Goal: Transaction & Acquisition: Purchase product/service

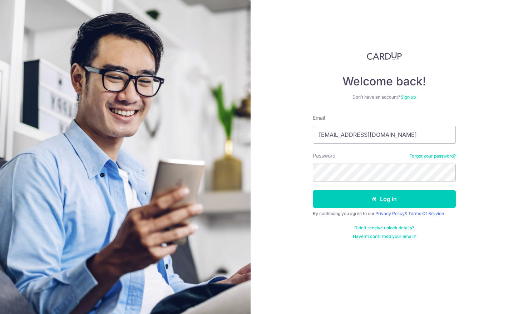
click at [367, 199] on button "Log in" at bounding box center [384, 199] width 143 height 18
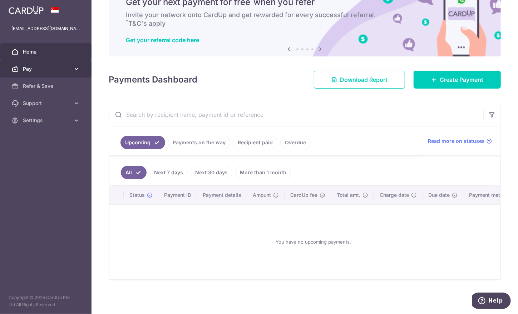
click at [75, 69] on icon at bounding box center [76, 68] width 7 height 7
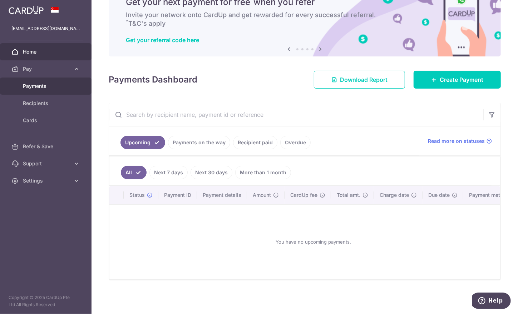
click at [59, 84] on span "Payments" at bounding box center [46, 86] width 47 height 7
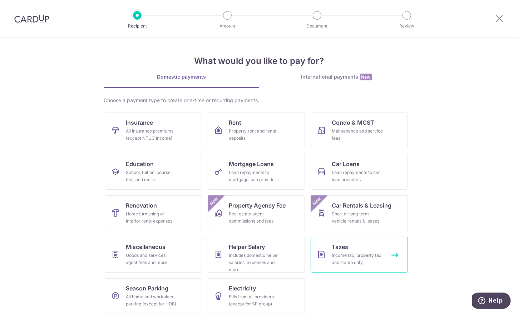
click at [334, 253] on div "Income tax, property tax and stamp duty" at bounding box center [358, 259] width 52 height 14
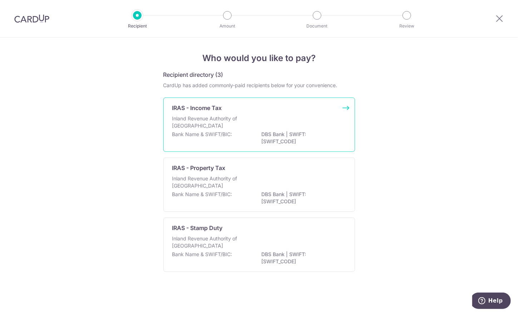
click at [214, 115] on p "Inland Revenue Authority of Singapore" at bounding box center [210, 122] width 76 height 14
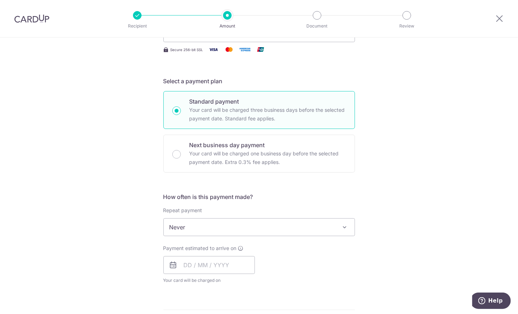
scroll to position [166, 0]
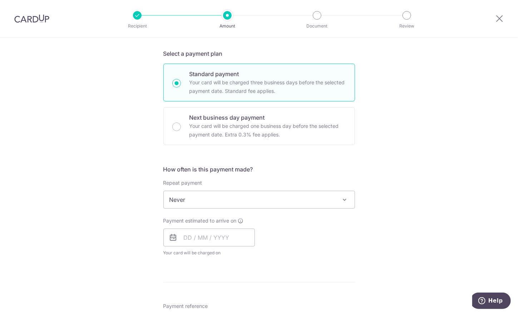
click at [319, 198] on span "Never" at bounding box center [259, 199] width 191 height 17
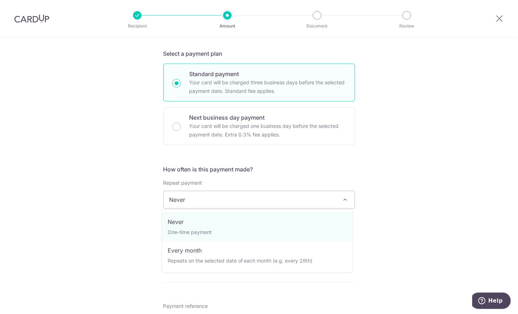
click at [415, 212] on div "Tell us more about your payment Enter one-time or monthly payment amount SGD Th…" at bounding box center [259, 203] width 518 height 664
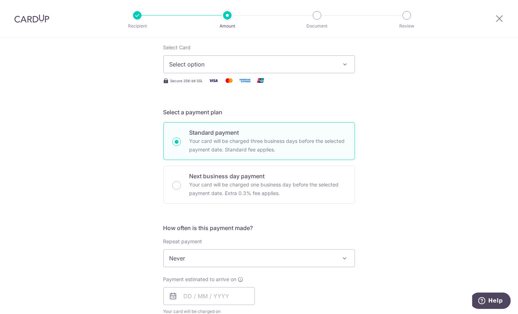
scroll to position [108, 0]
click at [238, 67] on span "Select option" at bounding box center [253, 64] width 167 height 9
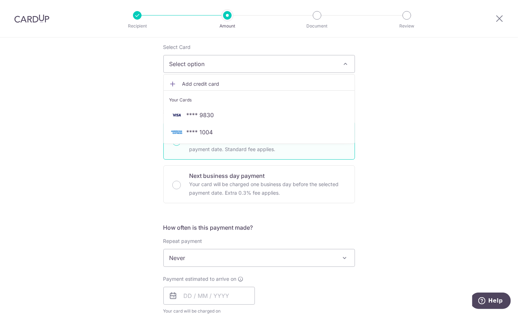
click at [204, 82] on span "Add credit card" at bounding box center [265, 83] width 167 height 7
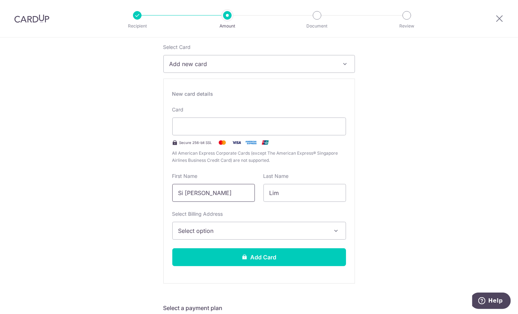
drag, startPoint x: 231, startPoint y: 196, endPoint x: 62, endPoint y: 201, distance: 169.3
click at [198, 190] on input "Si [PERSON_NAME]" at bounding box center [213, 193] width 83 height 18
drag, startPoint x: 197, startPoint y: 194, endPoint x: 164, endPoint y: 196, distance: 33.0
click at [164, 196] on div "New card details Card Secure 256-bit SSL All American Express Corporate Cards (…" at bounding box center [259, 181] width 192 height 205
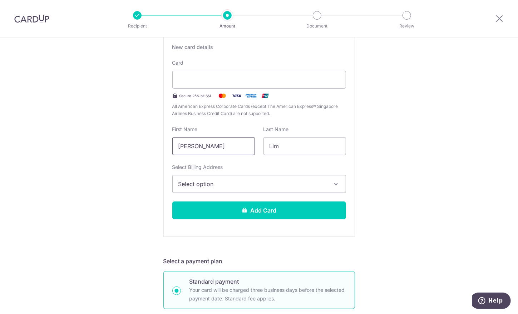
scroll to position [158, 0]
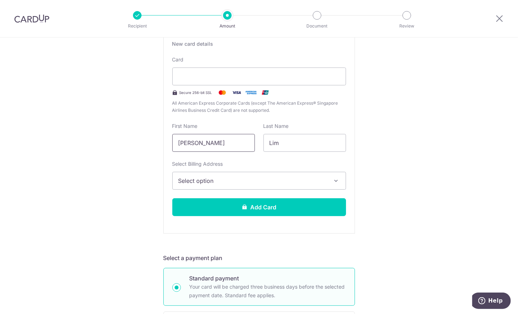
type input "Nicholson"
click at [287, 180] on span "Select option" at bounding box center [252, 181] width 149 height 9
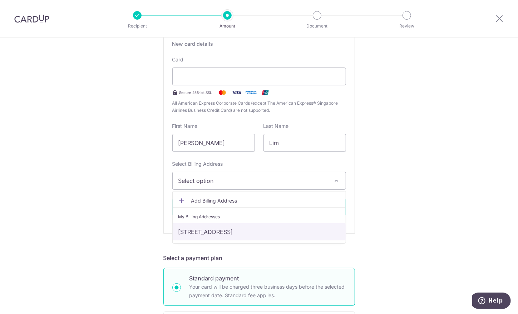
click at [259, 231] on link "[STREET_ADDRESS]" at bounding box center [259, 232] width 173 height 17
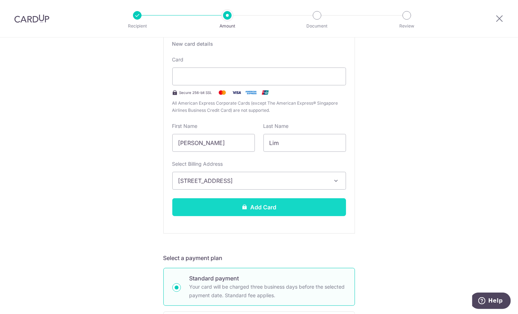
click at [322, 205] on button "Add Card" at bounding box center [259, 208] width 174 height 18
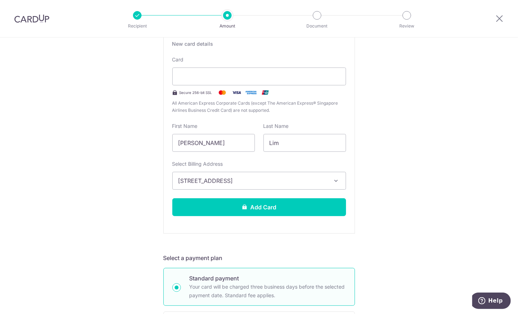
scroll to position [195, 0]
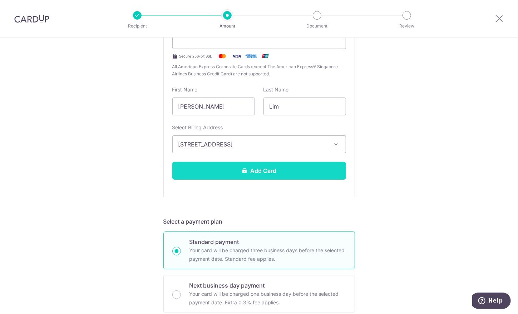
click at [326, 175] on button "Add Card" at bounding box center [259, 171] width 174 height 18
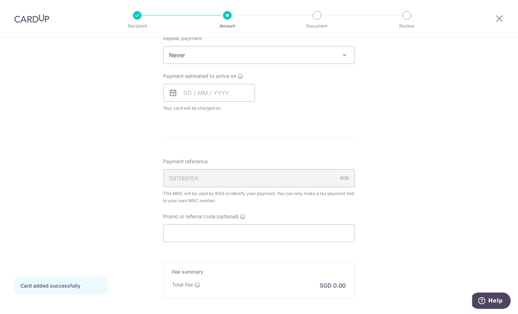
scroll to position [324, 0]
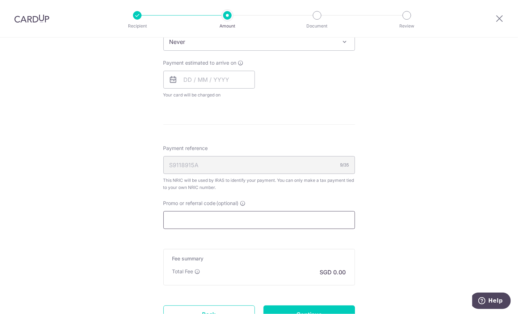
click at [211, 222] on input "Promo or referral code (optional)" at bounding box center [259, 220] width 192 height 18
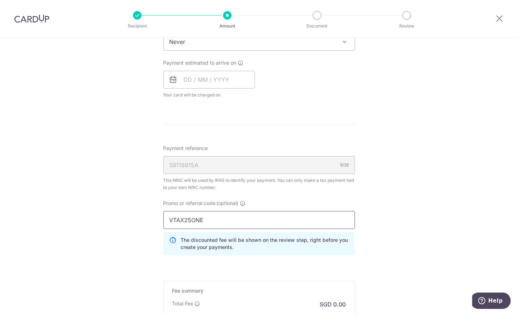
type input "VTAX25ONE"
click at [382, 241] on div "Tell us more about your payment Enter one-time or monthly payment amount SGD Th…" at bounding box center [259, 61] width 518 height 696
click at [234, 122] on form "Enter one-time or monthly payment amount SGD The total tax payment amounts sche…" at bounding box center [259, 68] width 192 height 616
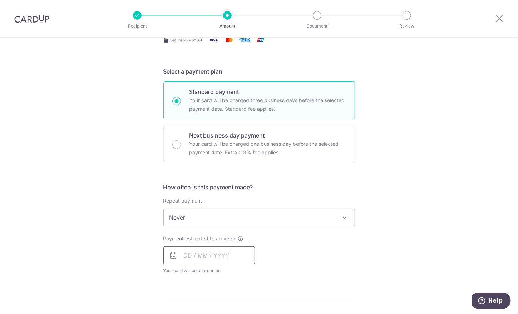
scroll to position [151, 0]
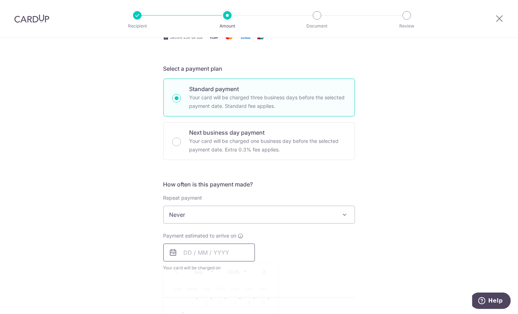
click at [185, 251] on input "text" at bounding box center [209, 253] width 92 height 18
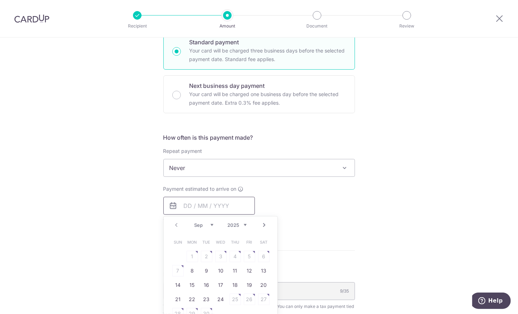
scroll to position [199, 0]
click at [192, 268] on link "8" at bounding box center [192, 270] width 11 height 11
type input "08/09/2025"
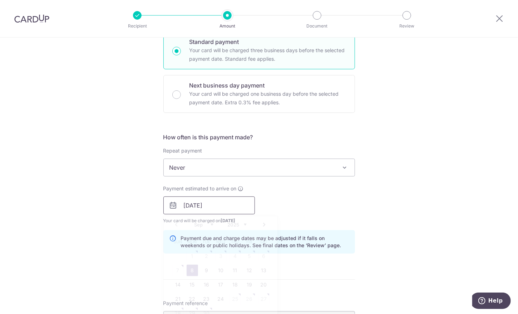
click at [212, 210] on input "08/09/2025" at bounding box center [209, 206] width 92 height 18
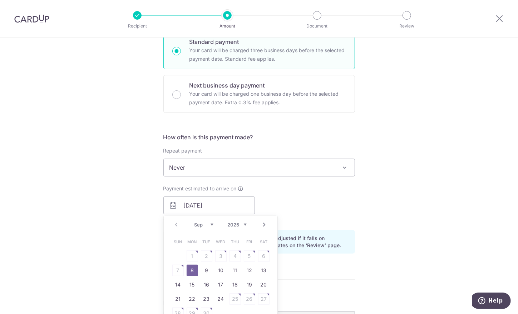
click at [174, 224] on div "Prev Next Sep Oct Nov Dec 2025 2026" at bounding box center [221, 224] width 114 height 17
click at [188, 269] on link "8" at bounding box center [192, 270] width 11 height 11
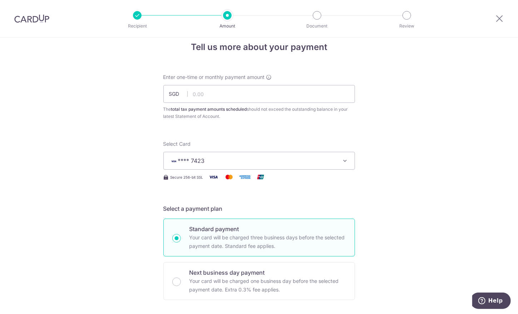
scroll to position [9, 0]
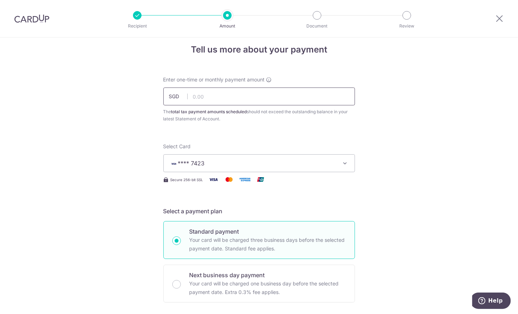
click at [244, 97] on input "text" at bounding box center [259, 97] width 192 height 18
type input "1,050.00"
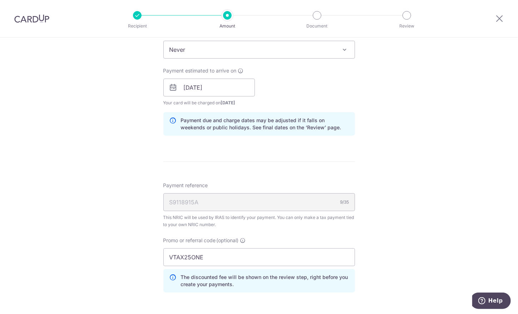
scroll to position [317, 0]
click at [208, 87] on input "08/09/2025" at bounding box center [209, 87] width 92 height 18
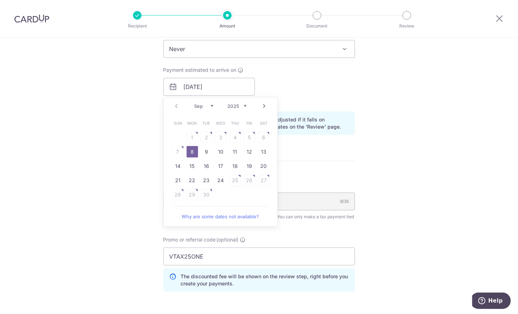
drag, startPoint x: 191, startPoint y: 149, endPoint x: 385, endPoint y: 187, distance: 198.0
click at [191, 149] on link "8" at bounding box center [192, 151] width 11 height 11
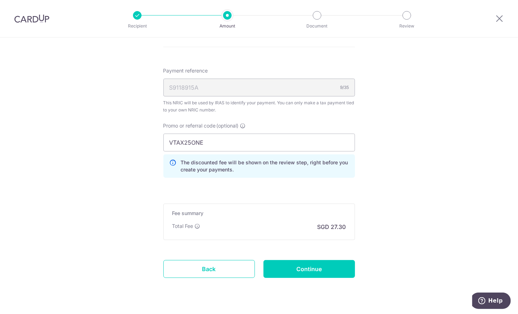
scroll to position [432, 0]
click at [307, 231] on div "Fee summary Base fee Extend fee Next-day fee Total Fee SGD 27.30" at bounding box center [259, 222] width 192 height 36
click at [321, 225] on p "SGD 27.30" at bounding box center [332, 226] width 29 height 9
click at [310, 266] on input "Continue" at bounding box center [310, 269] width 92 height 18
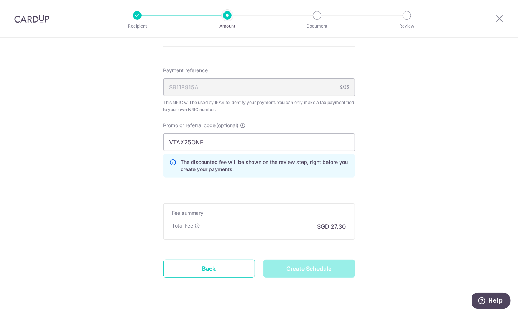
type input "Create Schedule"
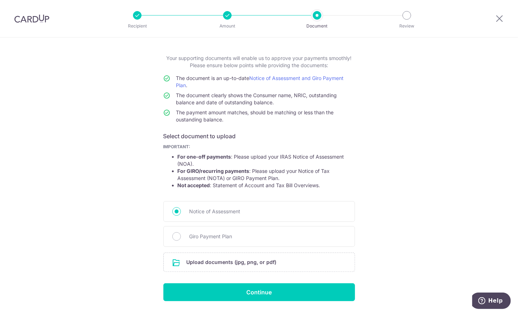
scroll to position [30, 0]
click at [281, 262] on input "file" at bounding box center [259, 262] width 191 height 19
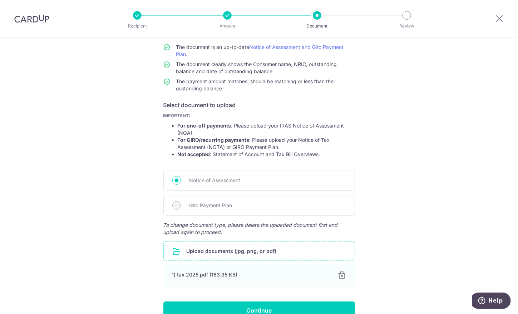
scroll to position [91, 0]
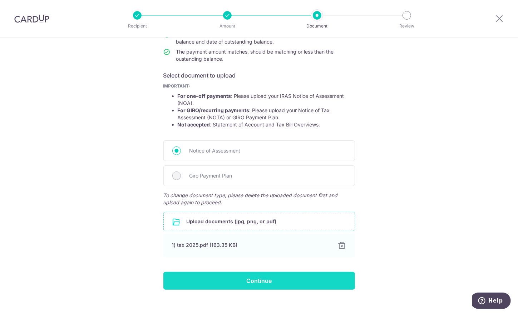
click at [309, 278] on input "Continue" at bounding box center [259, 281] width 192 height 18
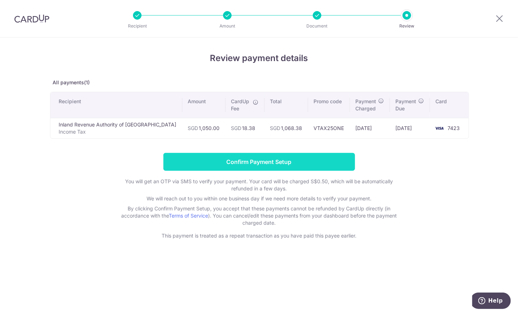
click at [254, 163] on input "Confirm Payment Setup" at bounding box center [259, 162] width 192 height 18
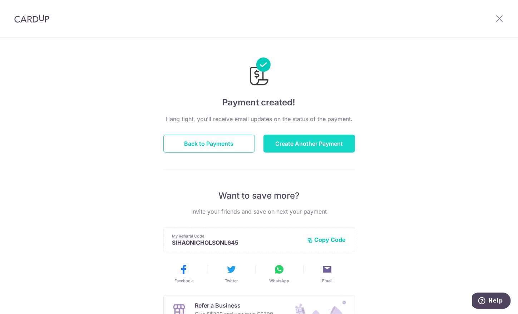
click at [289, 144] on button "Create Another Payment" at bounding box center [310, 144] width 92 height 18
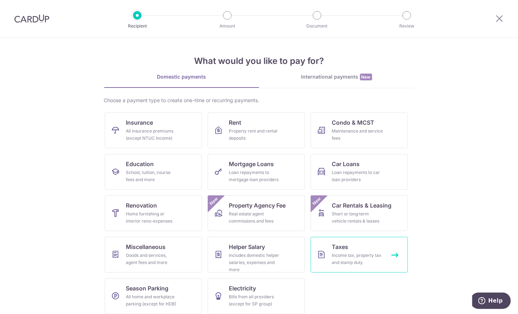
click at [357, 265] on div "Income tax, property tax and stamp duty" at bounding box center [358, 259] width 52 height 14
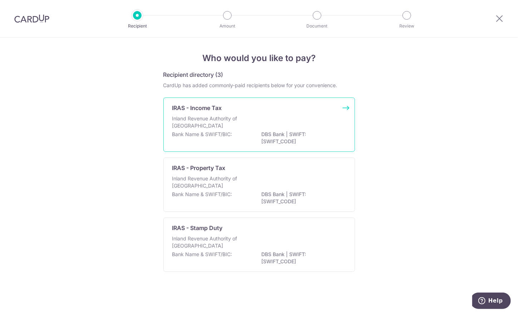
click at [294, 132] on p "DBS Bank | SWIFT: DBSSSGSGXXX" at bounding box center [302, 138] width 80 height 14
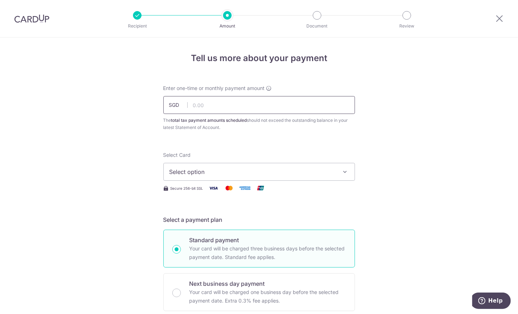
click at [278, 105] on input "text" at bounding box center [259, 105] width 192 height 18
type input "1,050.00"
click at [350, 172] on button "Select option" at bounding box center [259, 172] width 192 height 18
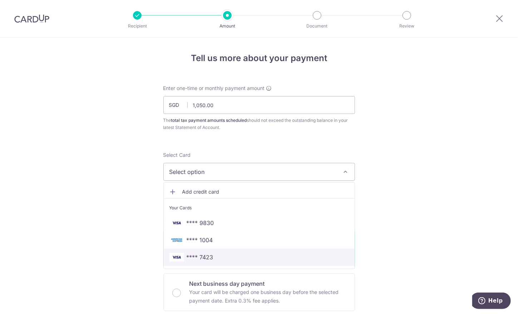
click at [213, 256] on span "**** 7423" at bounding box center [260, 257] width 180 height 9
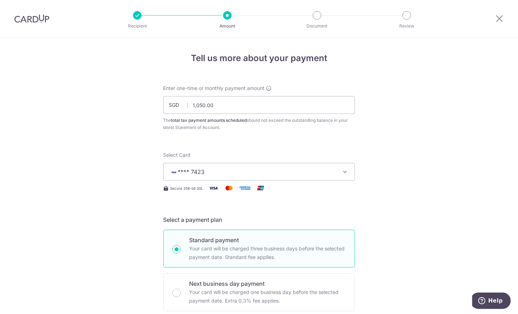
scroll to position [157, 0]
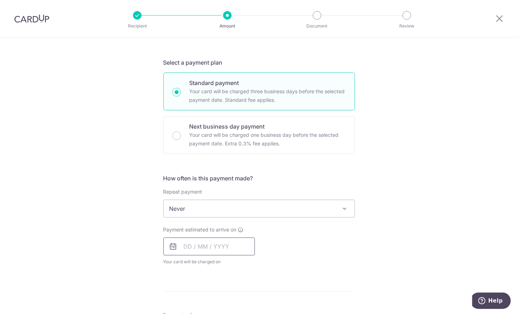
click at [202, 248] on input "text" at bounding box center [209, 247] width 92 height 18
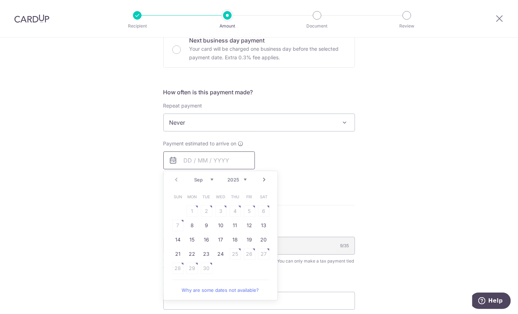
scroll to position [244, 0]
click at [217, 239] on link "17" at bounding box center [220, 239] width 11 height 11
type input "17/09/2025"
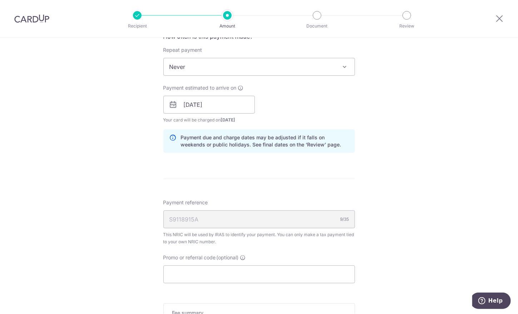
scroll to position [330, 0]
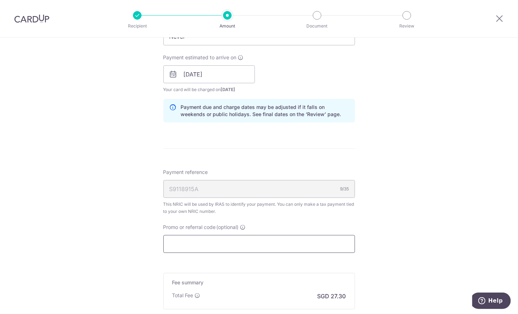
click at [203, 249] on input "Promo or referral code (optional)" at bounding box center [259, 244] width 192 height 18
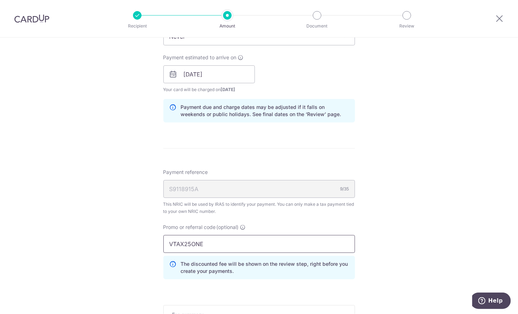
type input "VTAX25ONE"
click at [360, 273] on div "Tell us more about your payment Enter one-time or monthly payment amount SGD 1,…" at bounding box center [259, 71] width 518 height 726
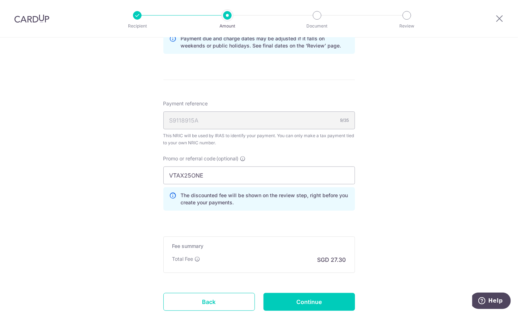
scroll to position [411, 0]
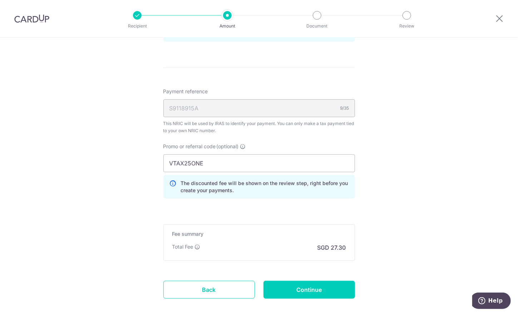
click at [317, 292] on input "Continue" at bounding box center [310, 290] width 92 height 18
type input "Create Schedule"
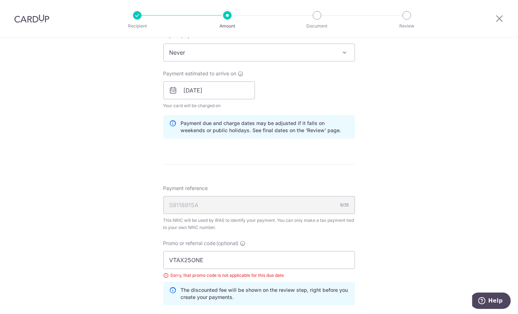
scroll to position [254, 0]
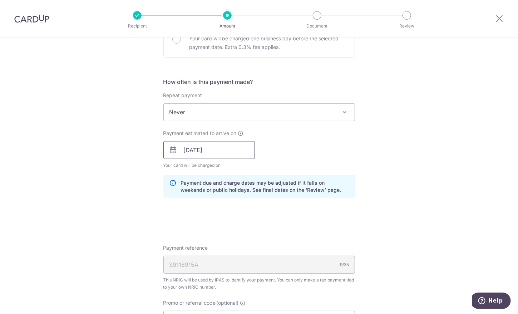
click at [194, 152] on input "[DATE]" at bounding box center [209, 150] width 92 height 18
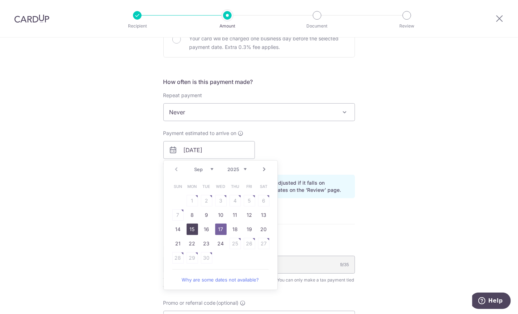
click at [191, 231] on link "15" at bounding box center [192, 229] width 11 height 11
type input "[DATE]"
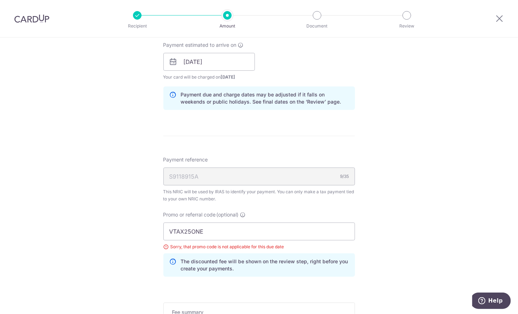
scroll to position [406, 0]
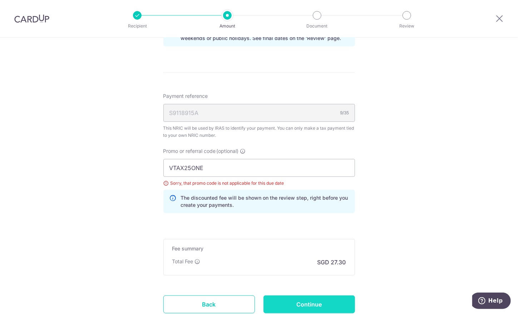
click at [305, 301] on input "Continue" at bounding box center [310, 305] width 92 height 18
type input "Update Schedule"
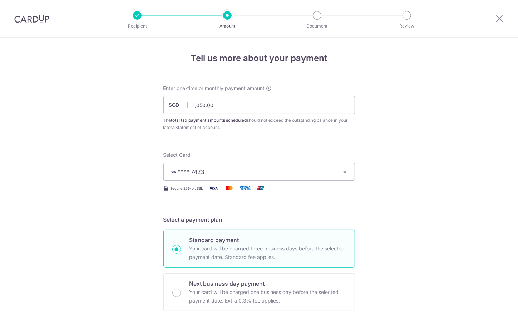
scroll to position [457, 0]
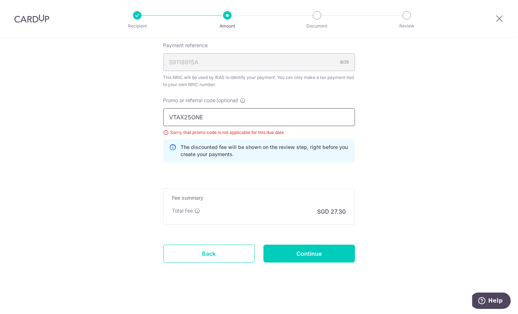
click at [204, 113] on input "VTAX25ONE" at bounding box center [259, 117] width 192 height 18
drag, startPoint x: 204, startPoint y: 113, endPoint x: 165, endPoint y: 114, distance: 39.4
click at [165, 114] on input "VTAX25ONE" at bounding box center [259, 117] width 192 height 18
type input "MLTAX25R"
click at [309, 250] on input "Continue" at bounding box center [310, 254] width 92 height 18
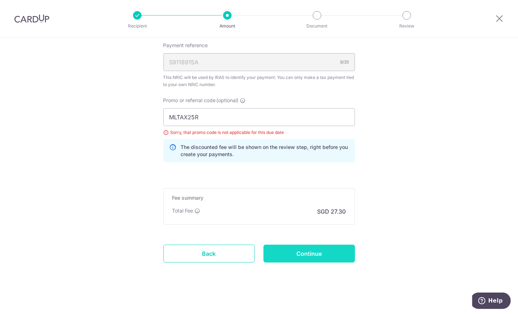
type input "Update Schedule"
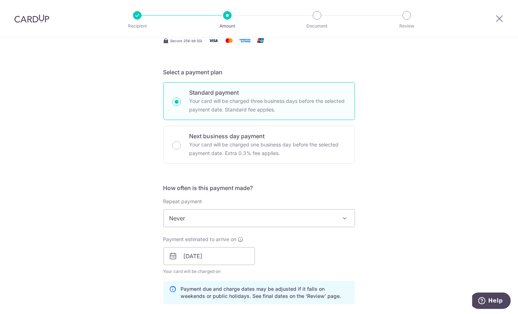
scroll to position [166, 0]
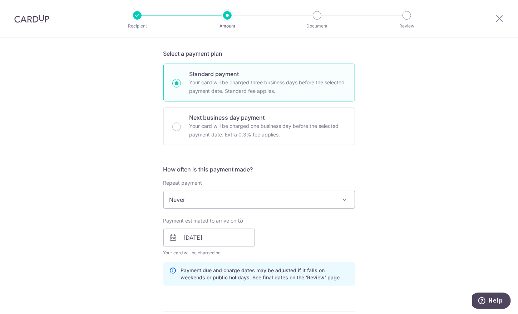
click at [136, 245] on div "Tell us more about your payment Enter one-time or monthly payment amount SGD 1,…" at bounding box center [259, 239] width 518 height 736
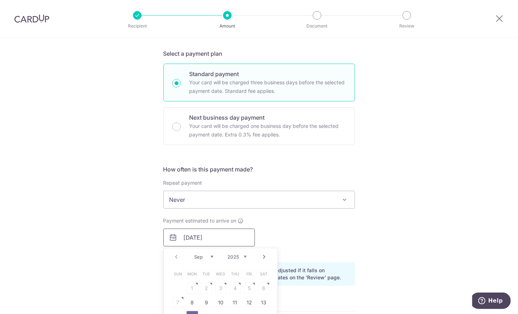
click at [192, 238] on input "15/09/2025" at bounding box center [209, 238] width 92 height 18
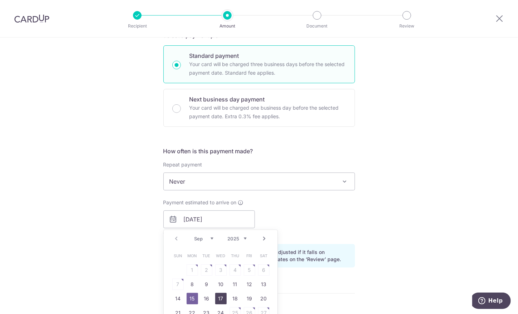
click at [221, 298] on link "17" at bounding box center [220, 298] width 11 height 11
type input "17/09/2025"
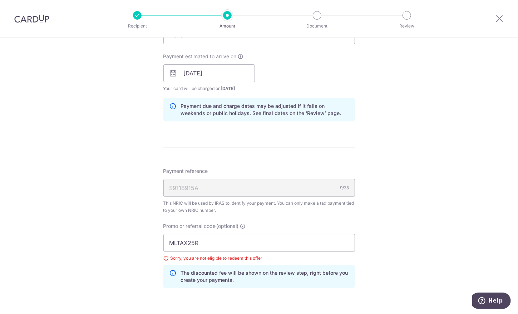
scroll to position [334, 0]
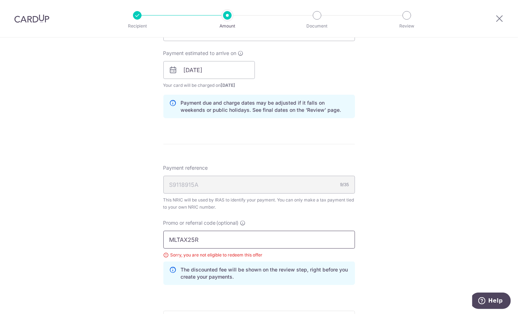
click at [211, 243] on input "MLTAX25R" at bounding box center [259, 240] width 192 height 18
type input "M"
type input "VTAX25R"
click at [406, 206] on div "Tell us more about your payment Enter one-time or monthly payment amount SGD 1,…" at bounding box center [259, 71] width 518 height 736
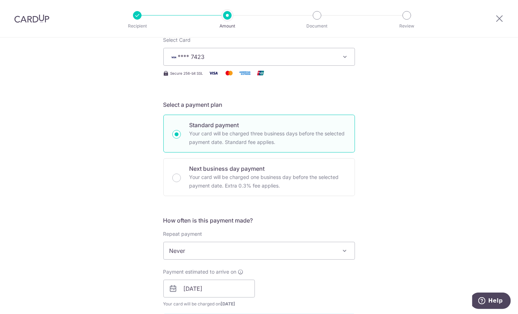
scroll to position [214, 0]
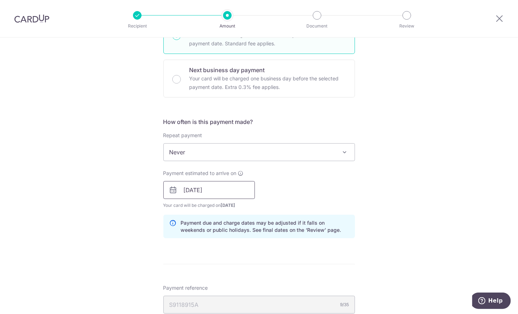
click at [189, 192] on input "17/09/2025" at bounding box center [209, 190] width 92 height 18
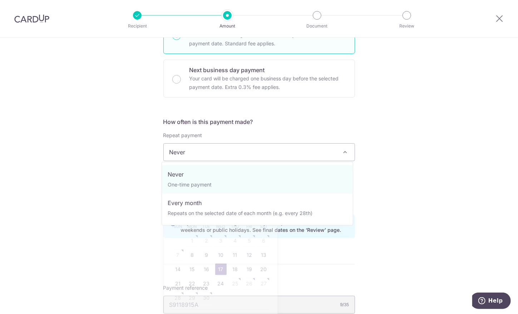
click at [318, 154] on span "Never" at bounding box center [259, 152] width 191 height 17
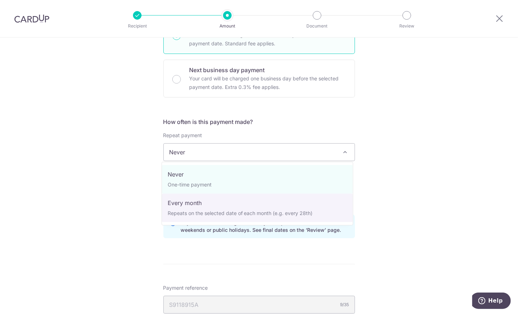
select select "3"
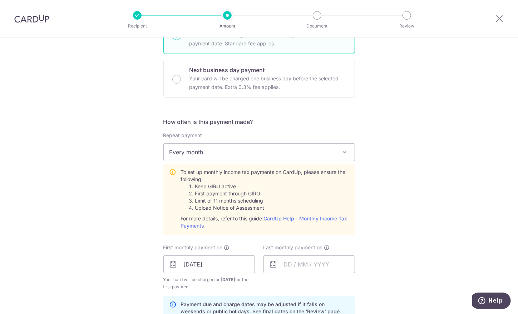
scroll to position [255, 0]
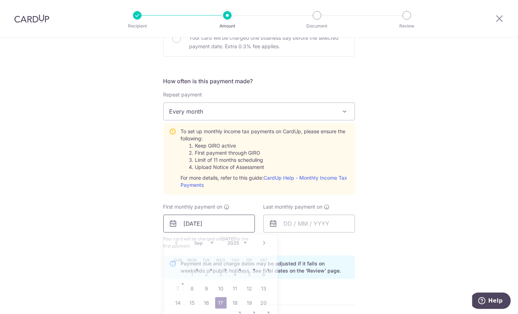
click at [189, 223] on input "17/09/2025" at bounding box center [209, 224] width 92 height 18
click at [191, 285] on link "8" at bounding box center [192, 288] width 11 height 11
type input "[DATE]"
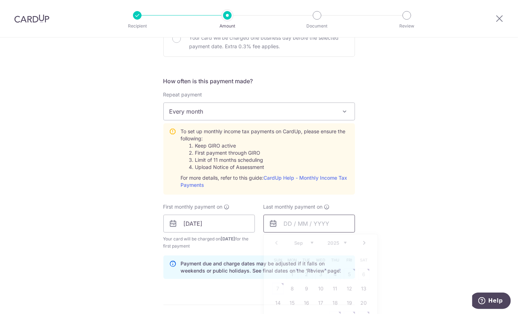
click at [284, 226] on input "text" at bounding box center [310, 224] width 92 height 18
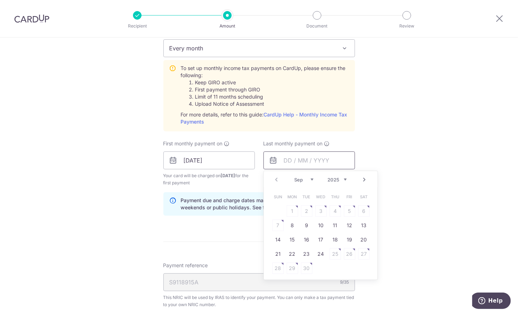
scroll to position [318, 0]
click at [364, 179] on link "Next" at bounding box center [365, 179] width 9 height 9
click at [318, 224] on link "8" at bounding box center [321, 225] width 11 height 11
type input "08/10/2025"
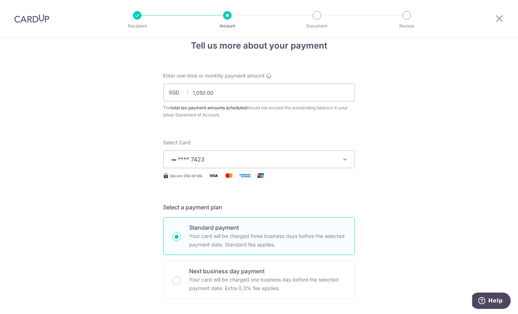
scroll to position [12, 0]
click at [216, 92] on input "1,050.00" at bounding box center [259, 93] width 192 height 18
click at [215, 93] on input "1,050.00" at bounding box center [259, 93] width 192 height 18
type input "1"
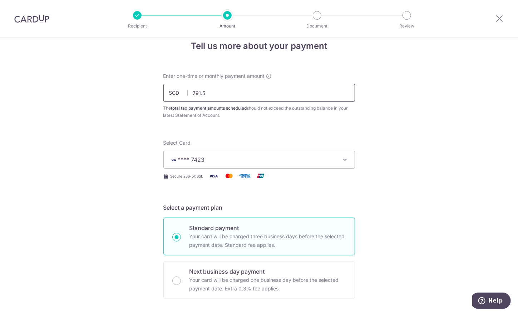
type input "791.55"
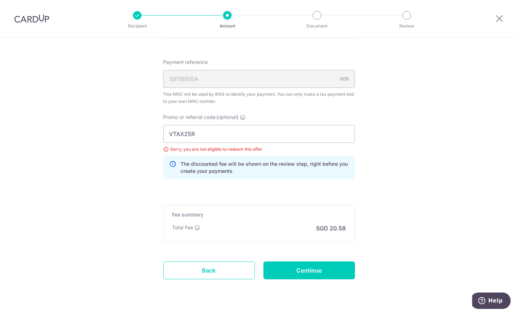
scroll to position [523, 0]
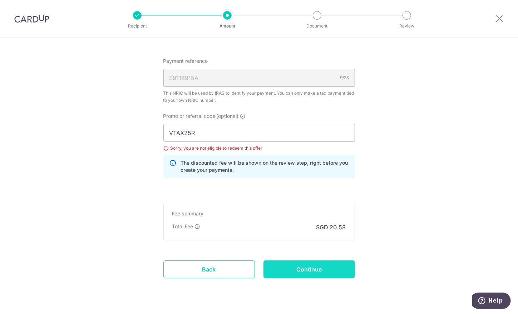
click at [308, 262] on input "Continue" at bounding box center [310, 270] width 92 height 18
type input "Update Schedule"
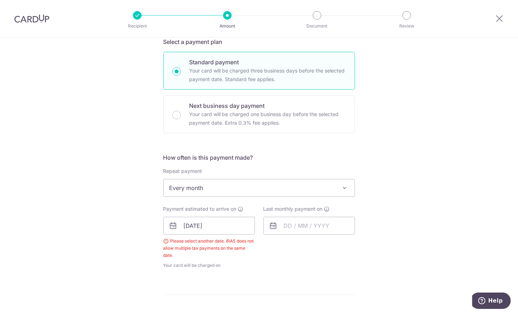
scroll to position [166, 0]
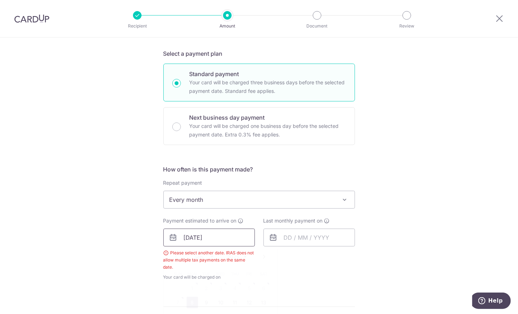
click at [188, 238] on input "08/09/2025" at bounding box center [209, 238] width 92 height 18
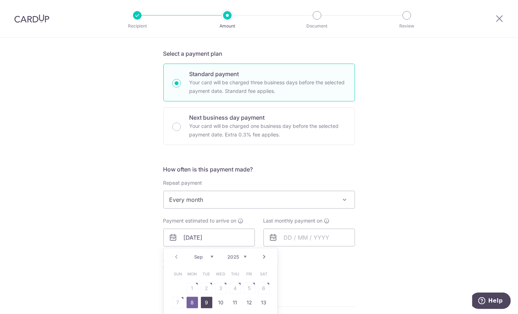
click at [203, 298] on link "9" at bounding box center [206, 302] width 11 height 11
type input "[DATE]"
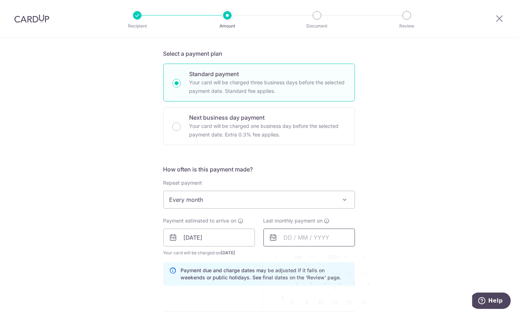
click at [311, 239] on input "text" at bounding box center [310, 238] width 92 height 18
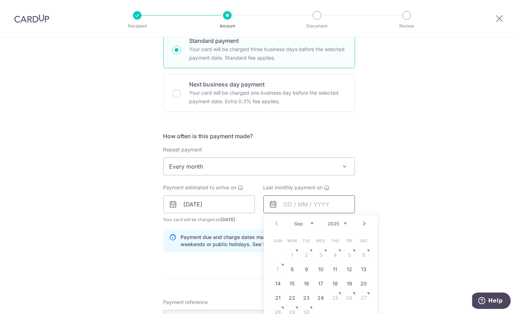
scroll to position [211, 0]
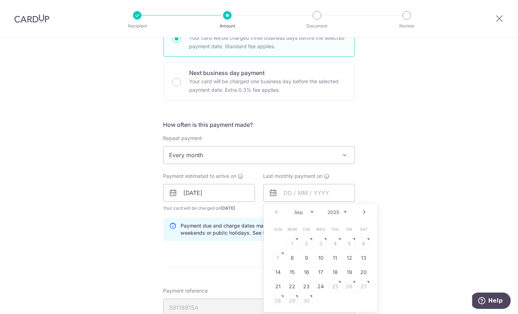
click at [361, 209] on link "Next" at bounding box center [365, 212] width 9 height 9
click at [302, 255] on link "7" at bounding box center [306, 258] width 11 height 11
type input "07/10/2025"
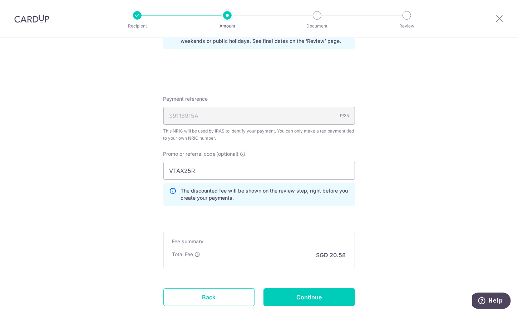
scroll to position [419, 0]
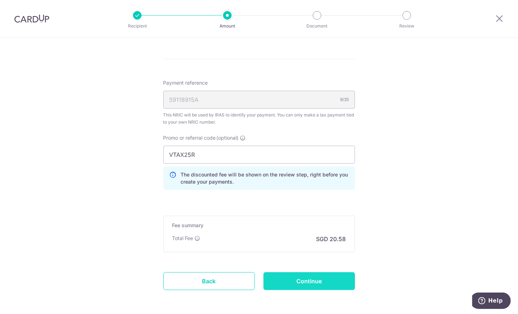
click at [312, 282] on input "Continue" at bounding box center [310, 282] width 92 height 18
type input "Update Schedule"
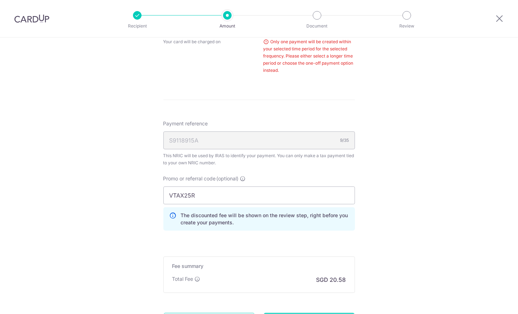
scroll to position [216, 0]
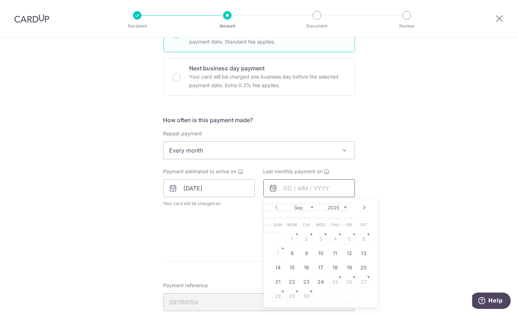
click at [285, 188] on input "text" at bounding box center [310, 189] width 92 height 18
click at [305, 248] on link "9" at bounding box center [306, 253] width 11 height 11
type input "09/09/2025"
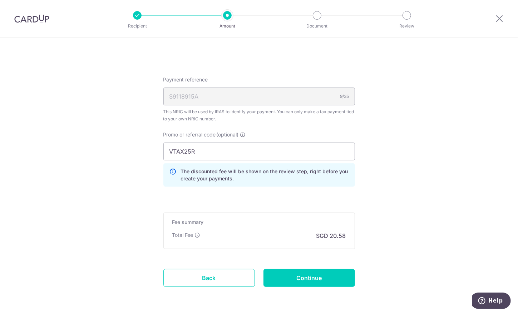
scroll to position [453, 0]
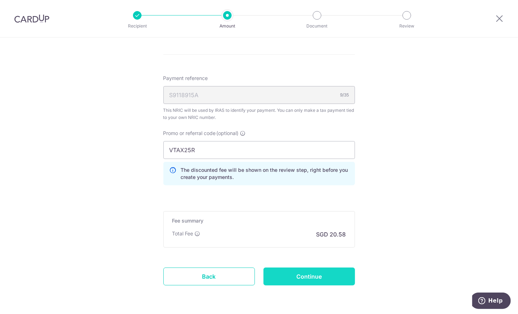
click at [334, 273] on input "Continue" at bounding box center [310, 277] width 92 height 18
type input "Update Schedule"
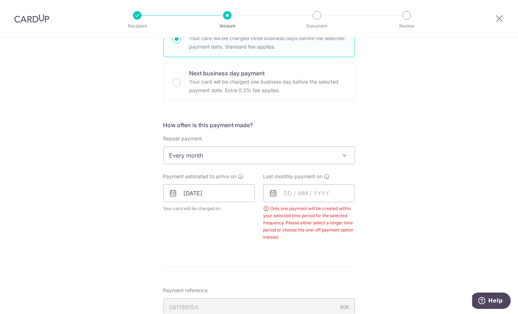
scroll to position [210, 0]
click at [170, 196] on icon at bounding box center [173, 194] width 9 height 9
click at [171, 192] on icon at bounding box center [173, 194] width 9 height 9
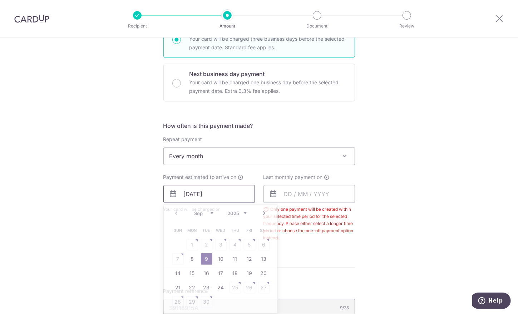
click at [194, 196] on input "[DATE]" at bounding box center [209, 194] width 92 height 18
click at [189, 257] on link "8" at bounding box center [192, 259] width 11 height 11
type input "[DATE]"
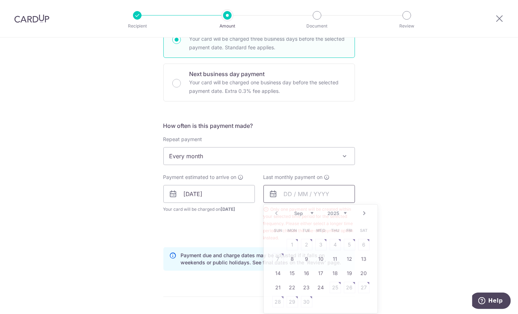
click at [320, 196] on input "text" at bounding box center [310, 194] width 92 height 18
click at [362, 211] on link "Next" at bounding box center [365, 213] width 9 height 9
click at [332, 259] on link "9" at bounding box center [335, 259] width 11 height 11
type input "[DATE]"
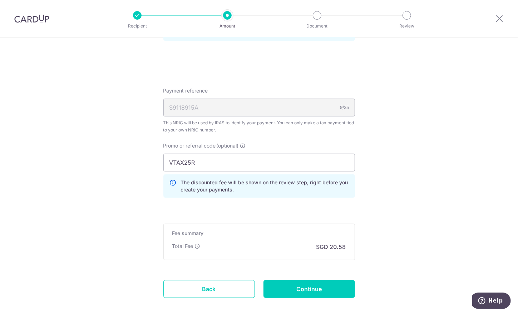
scroll to position [441, 0]
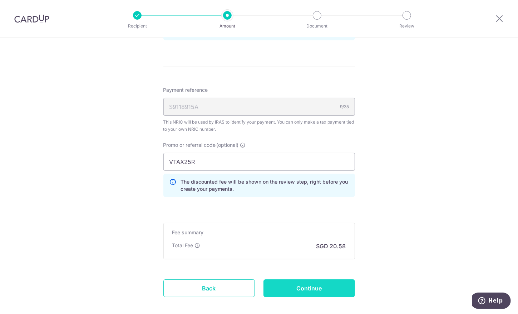
click at [310, 290] on input "Continue" at bounding box center [310, 289] width 92 height 18
type input "Update Schedule"
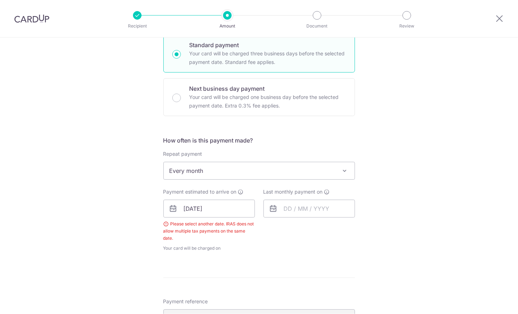
scroll to position [194, 0]
click at [185, 211] on input "[DATE]" at bounding box center [209, 210] width 92 height 18
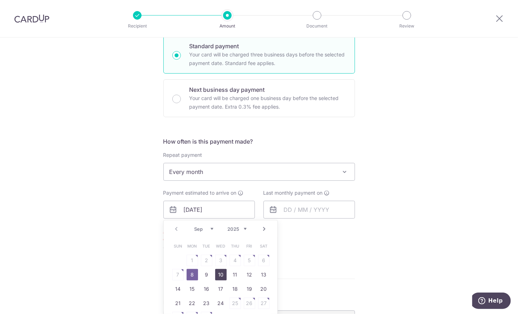
click at [219, 271] on link "10" at bounding box center [220, 274] width 11 height 11
type input "[DATE]"
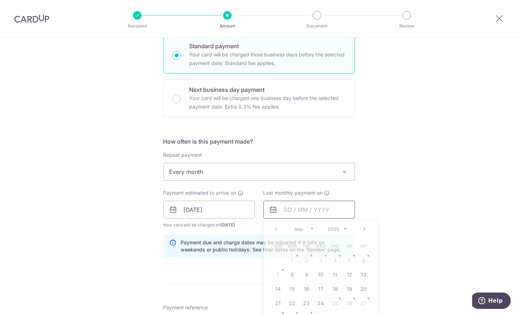
click at [307, 212] on input "text" at bounding box center [310, 210] width 92 height 18
click at [363, 228] on link "Next" at bounding box center [365, 229] width 9 height 9
click at [335, 274] on link "9" at bounding box center [335, 274] width 11 height 11
type input "[DATE]"
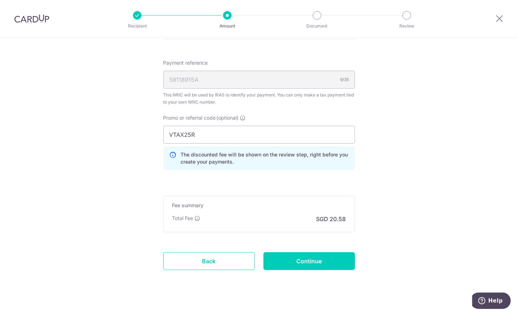
scroll to position [441, 0]
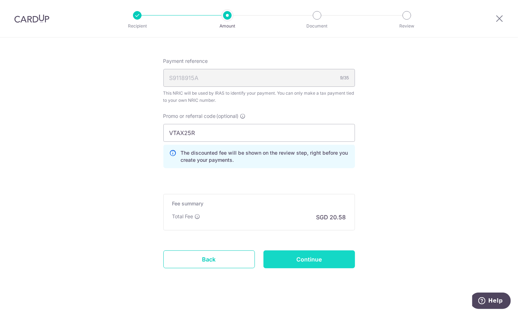
click at [337, 259] on input "Continue" at bounding box center [310, 260] width 92 height 18
type input "Update Schedule"
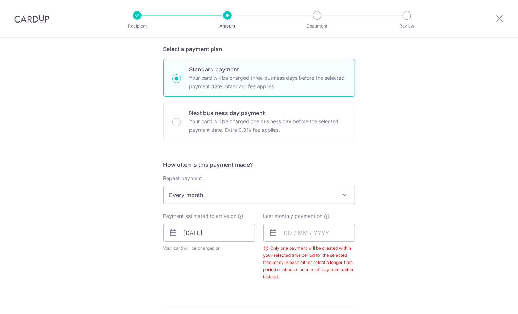
scroll to position [168, 0]
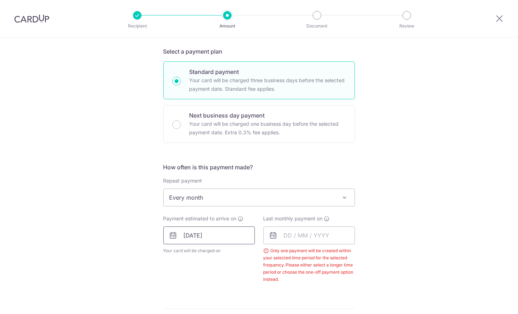
click at [175, 240] on input "[DATE]" at bounding box center [209, 236] width 92 height 18
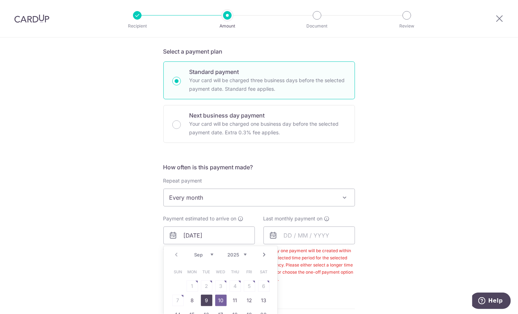
click at [201, 298] on link "9" at bounding box center [206, 300] width 11 height 11
type input "[DATE]"
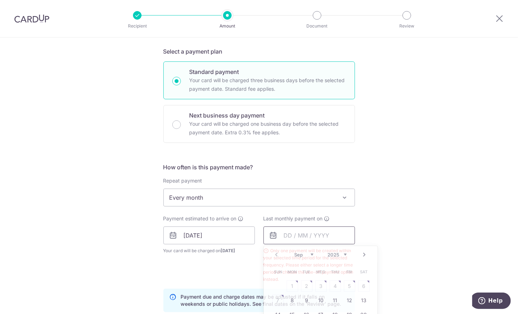
click at [292, 235] on input "text" at bounding box center [310, 236] width 92 height 18
click at [362, 251] on link "Next" at bounding box center [365, 255] width 9 height 9
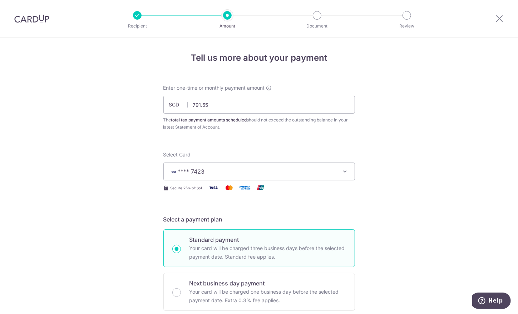
scroll to position [0, 0]
click at [230, 108] on input "791.55" at bounding box center [259, 105] width 192 height 18
type input "7"
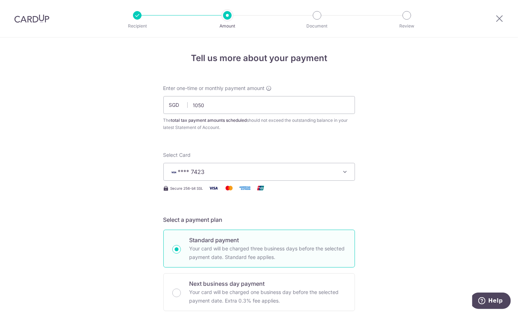
type input "1,050.00"
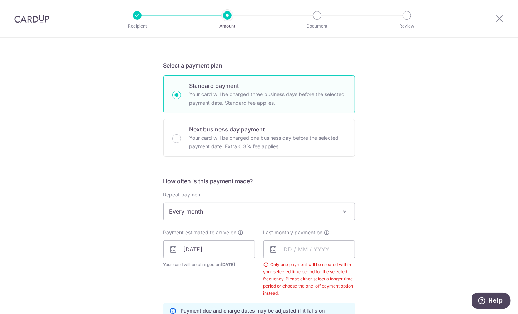
scroll to position [189, 0]
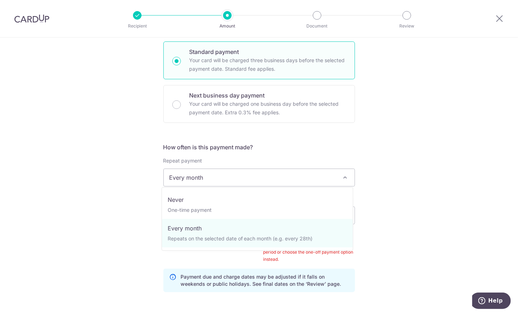
click at [243, 178] on span "Every month" at bounding box center [259, 177] width 191 height 17
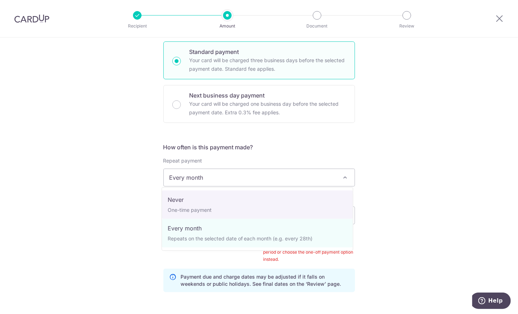
select select "1"
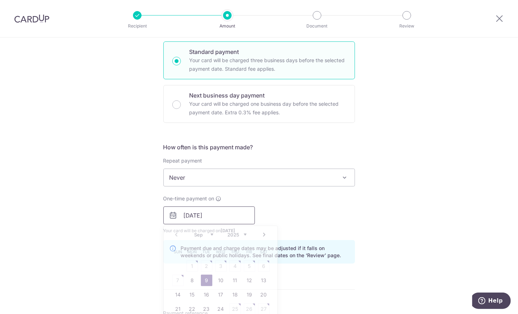
click at [219, 216] on input "[DATE]" at bounding box center [209, 216] width 92 height 18
click at [263, 235] on link "Next" at bounding box center [264, 235] width 9 height 9
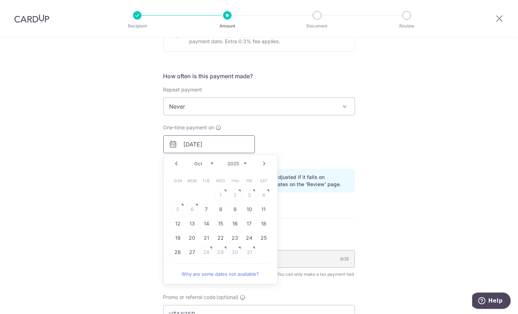
scroll to position [260, 0]
click at [202, 210] on link "7" at bounding box center [206, 209] width 11 height 11
type input "07/10/2025"
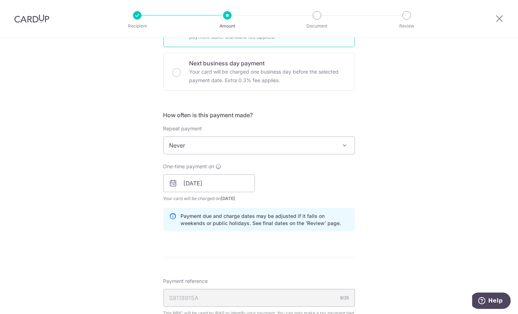
scroll to position [220, 0]
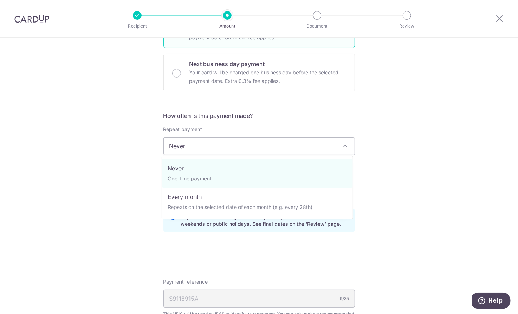
click at [327, 145] on span "Never" at bounding box center [259, 146] width 191 height 17
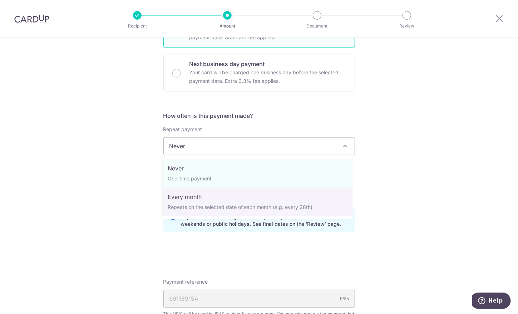
select select "3"
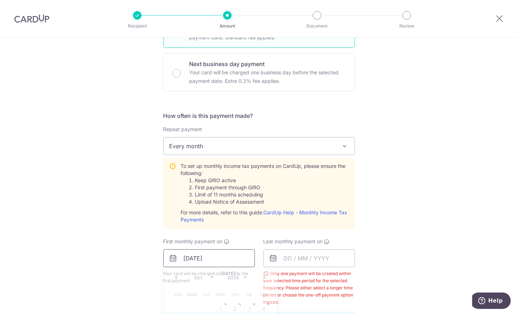
click at [240, 254] on input "07/10/2025" at bounding box center [209, 259] width 92 height 18
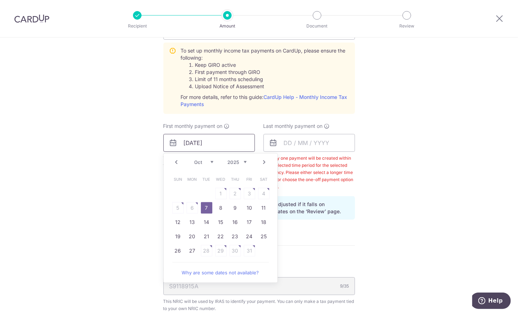
scroll to position [345, 0]
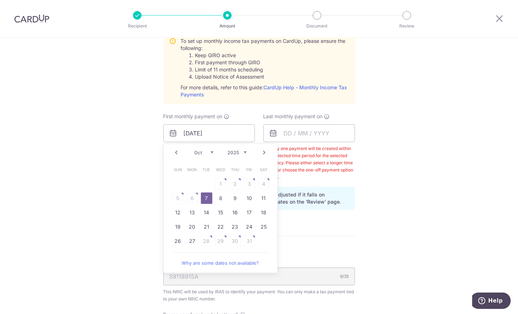
click at [176, 150] on link "Prev" at bounding box center [176, 152] width 9 height 9
click at [189, 198] on link "8" at bounding box center [192, 198] width 11 height 11
type input "[DATE]"
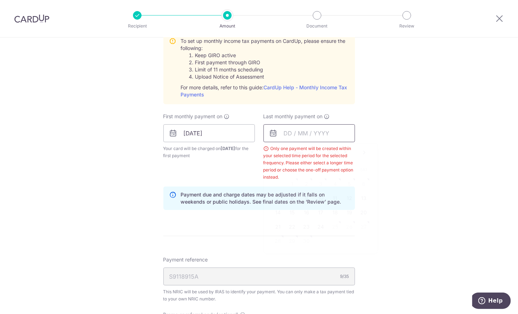
click at [330, 135] on input "text" at bounding box center [310, 133] width 92 height 18
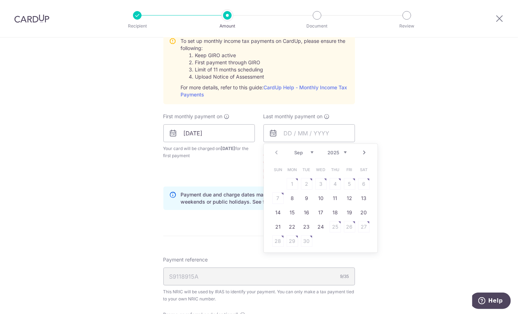
click at [364, 152] on link "Next" at bounding box center [365, 152] width 9 height 9
click at [304, 195] on link "7" at bounding box center [306, 198] width 11 height 11
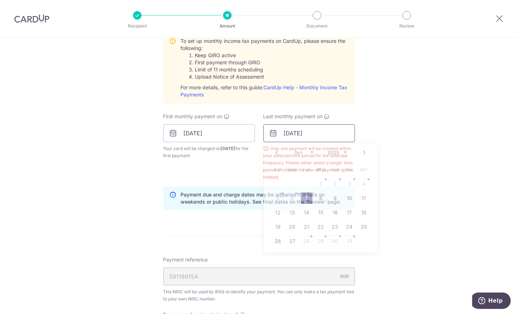
click at [346, 136] on input "07/10/2025" at bounding box center [310, 133] width 92 height 18
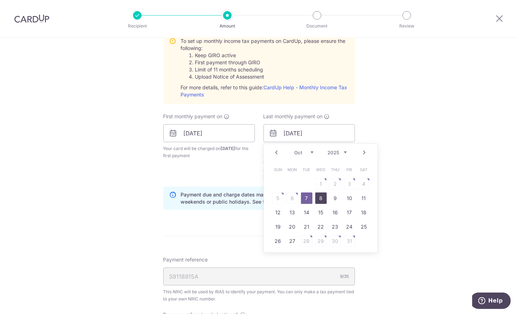
click at [319, 200] on link "8" at bounding box center [321, 198] width 11 height 11
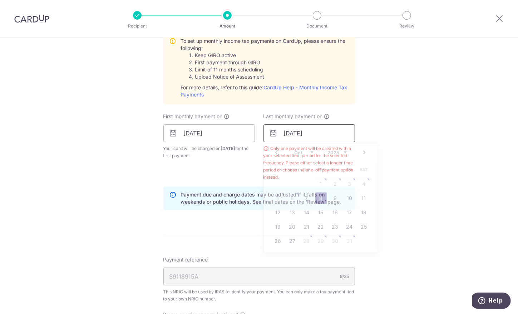
click at [344, 135] on input "08/10/2025" at bounding box center [310, 133] width 92 height 18
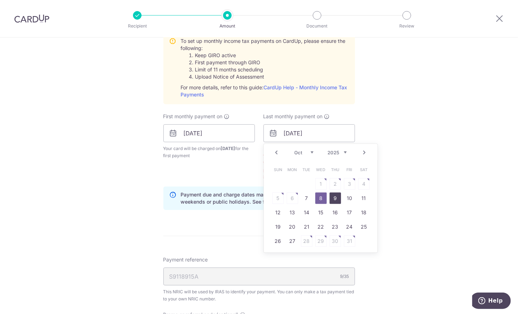
click at [331, 196] on link "9" at bounding box center [335, 198] width 11 height 11
click at [342, 132] on input "[DATE]" at bounding box center [310, 133] width 92 height 18
click at [344, 196] on link "10" at bounding box center [349, 198] width 11 height 11
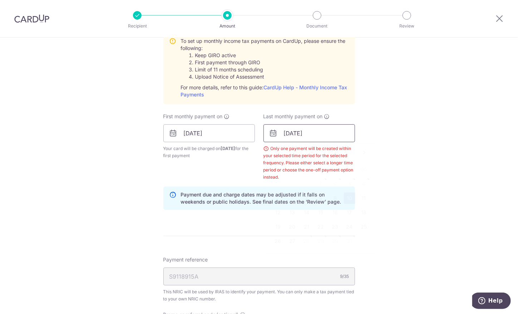
click at [334, 133] on input "10/10/2025" at bounding box center [310, 133] width 92 height 18
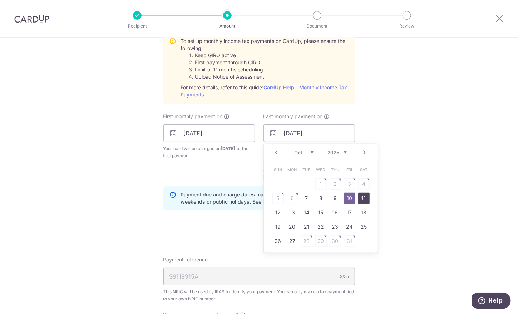
click at [360, 193] on link "11" at bounding box center [363, 198] width 11 height 11
click at [342, 136] on input "11/10/2025" at bounding box center [310, 133] width 92 height 18
click at [317, 196] on link "8" at bounding box center [321, 198] width 11 height 11
type input "08/10/2025"
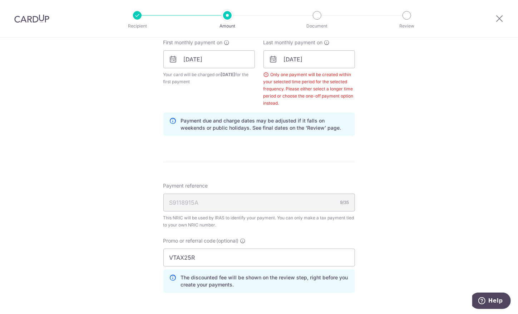
scroll to position [440, 0]
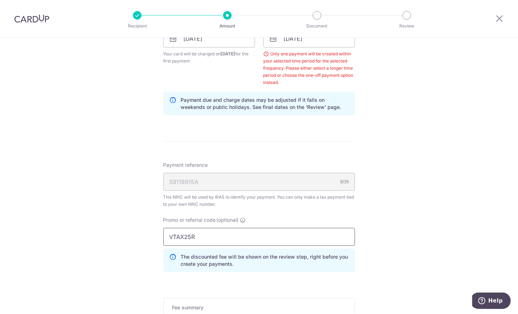
click at [171, 236] on input "VTAX25R" at bounding box center [259, 237] width 192 height 18
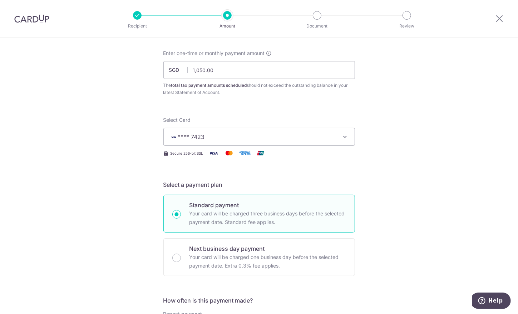
scroll to position [0, 0]
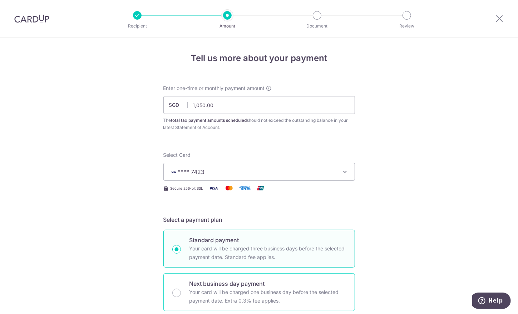
type input "MLTAX25R"
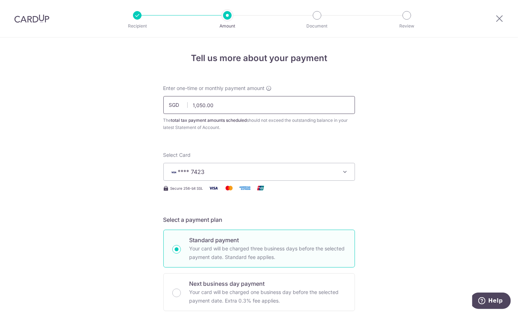
click at [215, 105] on input "1,050.00" at bounding box center [259, 105] width 192 height 18
type input "1"
type input "791.55"
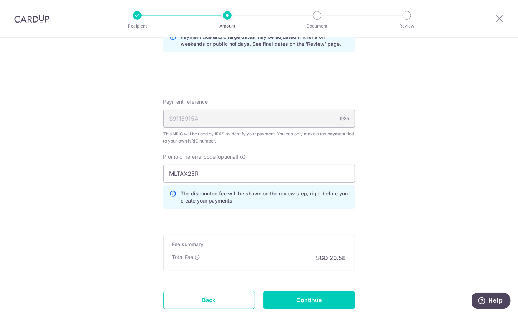
scroll to position [527, 0]
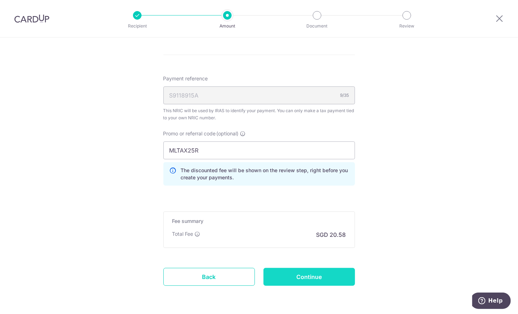
click at [312, 275] on input "Continue" at bounding box center [310, 277] width 92 height 18
type input "Update Schedule"
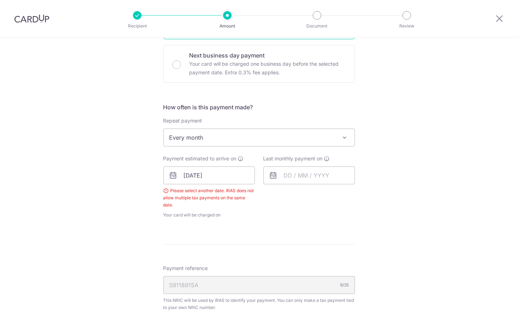
scroll to position [220, 0]
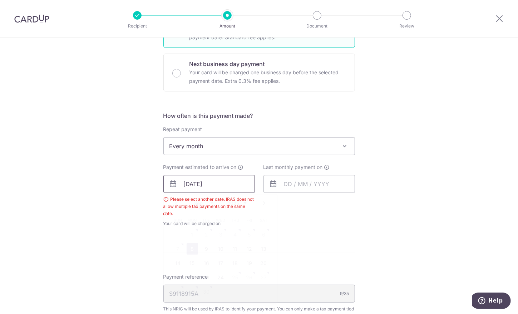
click at [196, 189] on input "[DATE]" at bounding box center [209, 184] width 92 height 18
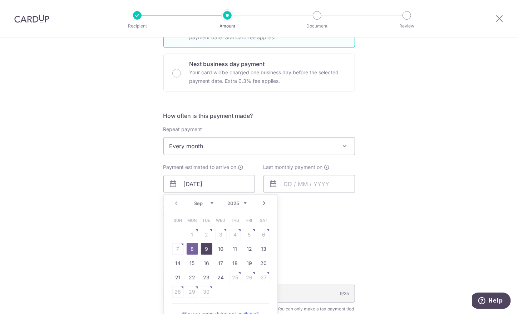
click at [205, 246] on link "9" at bounding box center [206, 249] width 11 height 11
type input "[DATE]"
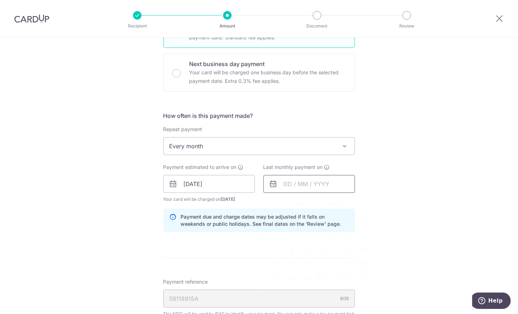
click at [293, 182] on input "text" at bounding box center [310, 184] width 92 height 18
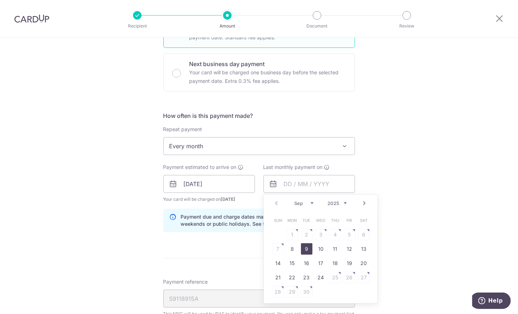
click at [308, 250] on link "9" at bounding box center [306, 249] width 11 height 11
click at [308, 188] on input "[DATE]" at bounding box center [310, 184] width 92 height 18
click at [363, 201] on link "Next" at bounding box center [365, 203] width 9 height 9
click at [333, 250] on link "9" at bounding box center [335, 249] width 11 height 11
type input "[DATE]"
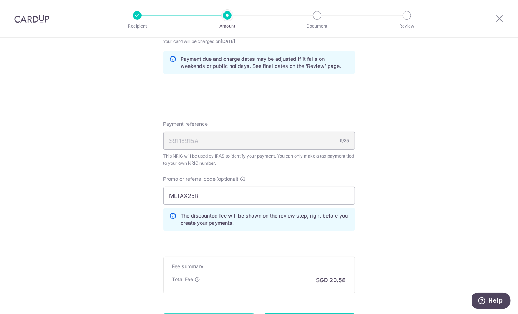
scroll to position [447, 0]
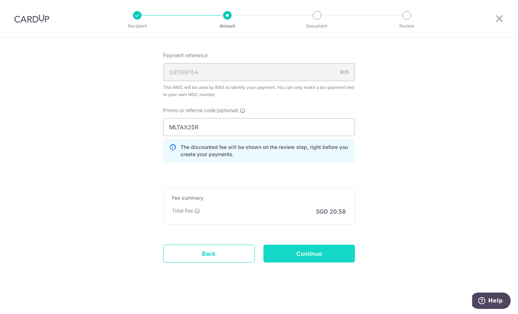
click at [331, 249] on input "Continue" at bounding box center [310, 254] width 92 height 18
type input "Update Schedule"
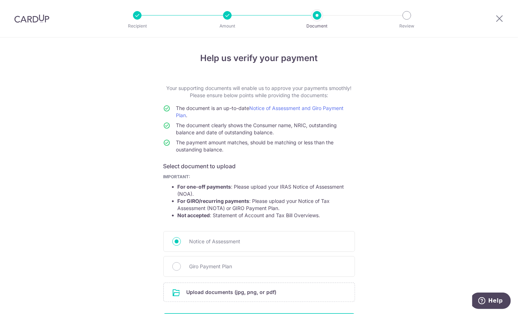
scroll to position [49, 0]
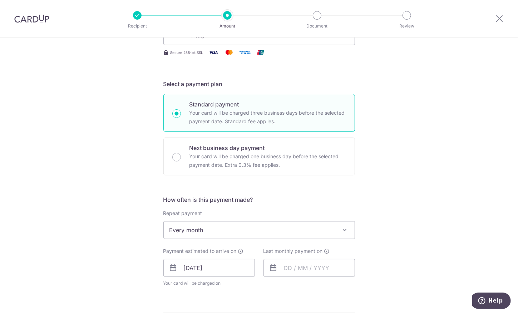
scroll to position [163, 0]
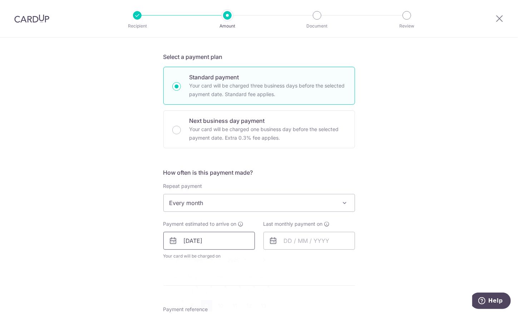
click at [217, 240] on input "09/09/2025" at bounding box center [209, 241] width 92 height 18
click at [316, 237] on input "text" at bounding box center [310, 241] width 92 height 18
click at [365, 257] on link "Next" at bounding box center [365, 260] width 9 height 9
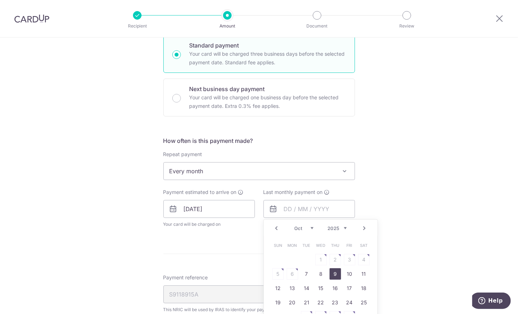
click at [332, 274] on link "9" at bounding box center [335, 274] width 11 height 11
type input "09/10/2025"
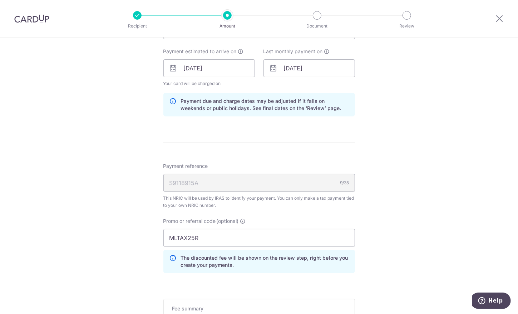
scroll to position [447, 0]
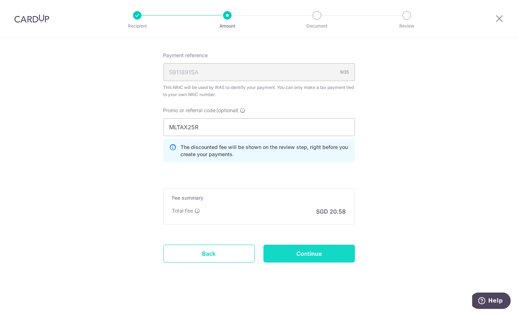
click at [335, 252] on input "Continue" at bounding box center [310, 254] width 92 height 18
type input "Update Schedule"
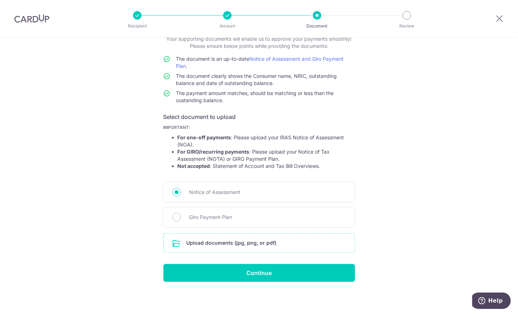
click at [293, 240] on input "file" at bounding box center [259, 243] width 191 height 19
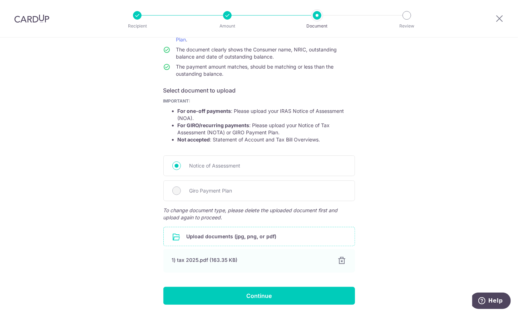
scroll to position [85, 0]
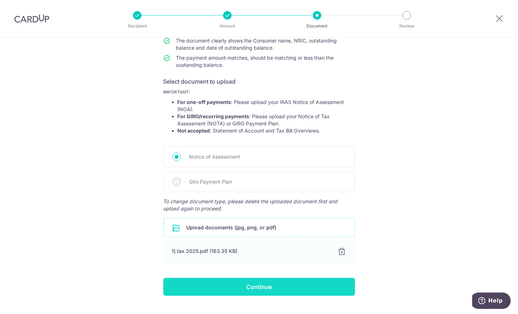
click at [322, 286] on input "Continue" at bounding box center [259, 287] width 192 height 18
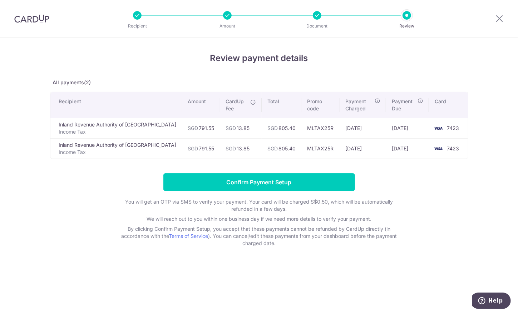
click at [311, 226] on p "By clicking Confirm Payment Setup, you accept that these payments cannot be ref…" at bounding box center [259, 236] width 286 height 21
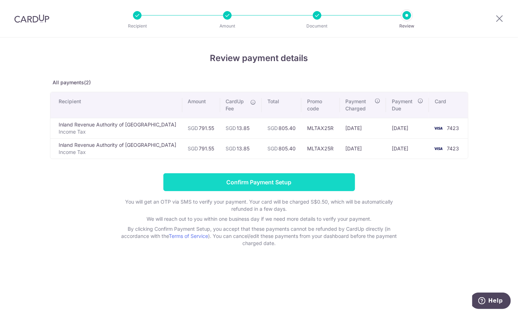
click at [314, 181] on input "Confirm Payment Setup" at bounding box center [259, 182] width 192 height 18
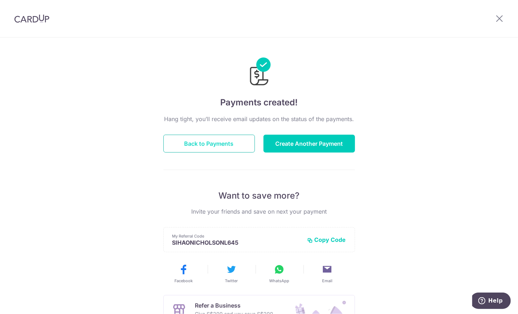
click at [221, 144] on button "Back to Payments" at bounding box center [209, 144] width 92 height 18
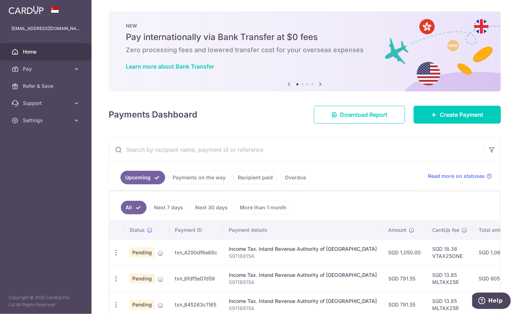
click at [317, 83] on icon at bounding box center [321, 84] width 9 height 9
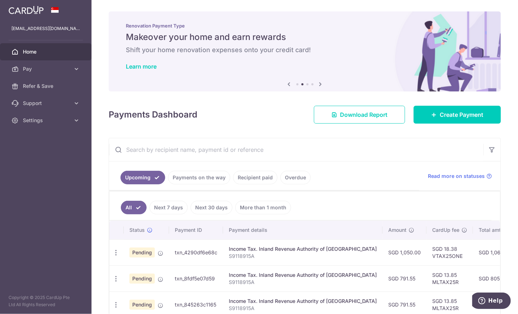
click at [317, 83] on icon at bounding box center [321, 84] width 9 height 9
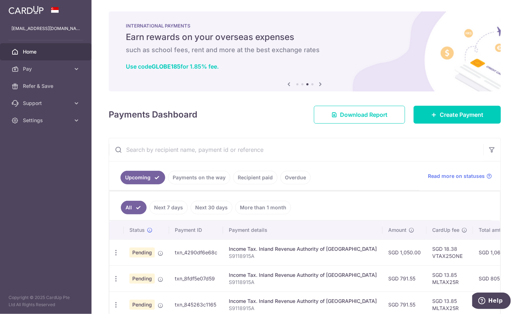
click at [317, 83] on icon at bounding box center [321, 84] width 9 height 9
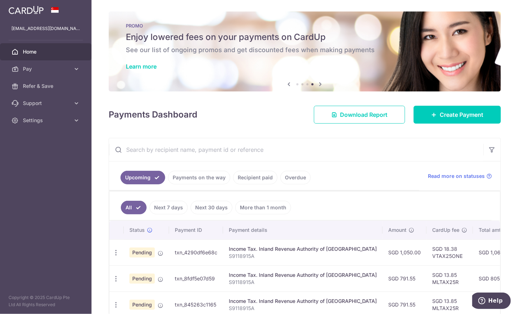
click at [286, 85] on icon at bounding box center [289, 84] width 9 height 9
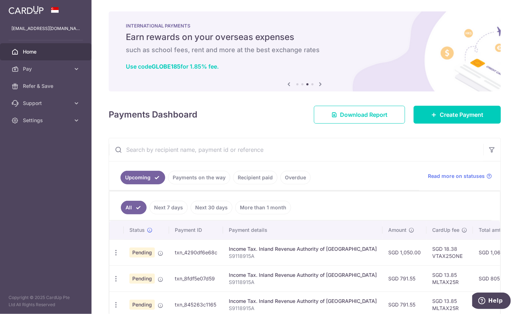
click at [286, 85] on icon at bounding box center [289, 84] width 9 height 9
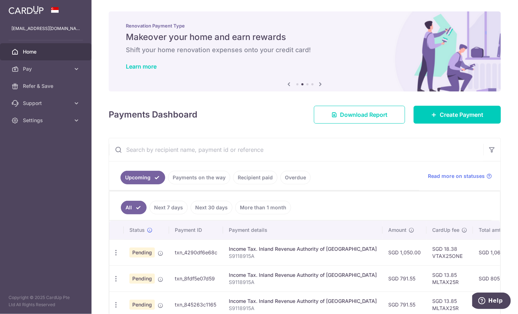
click at [319, 82] on icon at bounding box center [321, 84] width 9 height 9
